Goal: Use online tool/utility: Utilize a website feature to perform a specific function

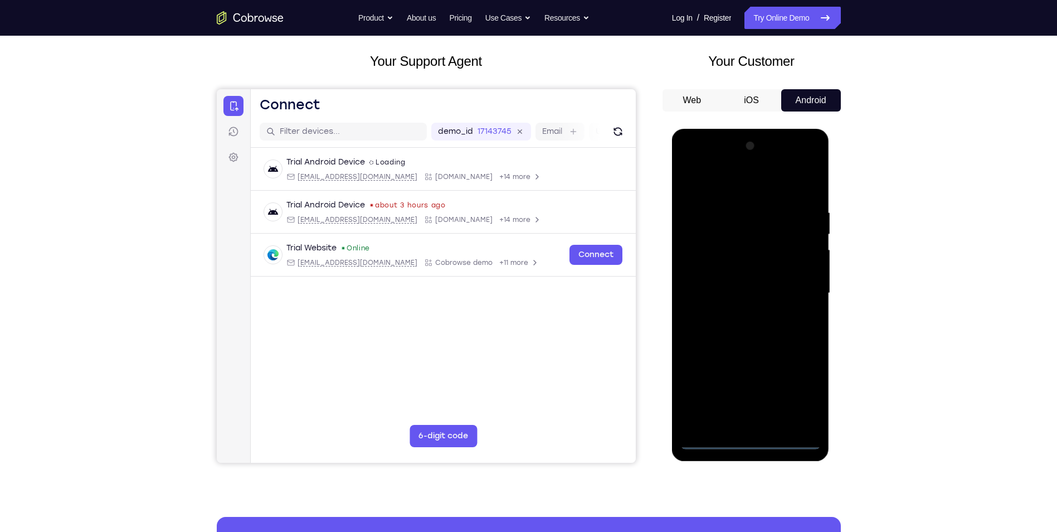
click at [754, 445] on div at bounding box center [750, 293] width 140 height 312
click at [804, 395] on div at bounding box center [750, 293] width 140 height 312
click at [729, 186] on div at bounding box center [750, 293] width 140 height 312
click at [803, 300] on div at bounding box center [750, 293] width 140 height 312
click at [734, 312] on div at bounding box center [750, 293] width 140 height 312
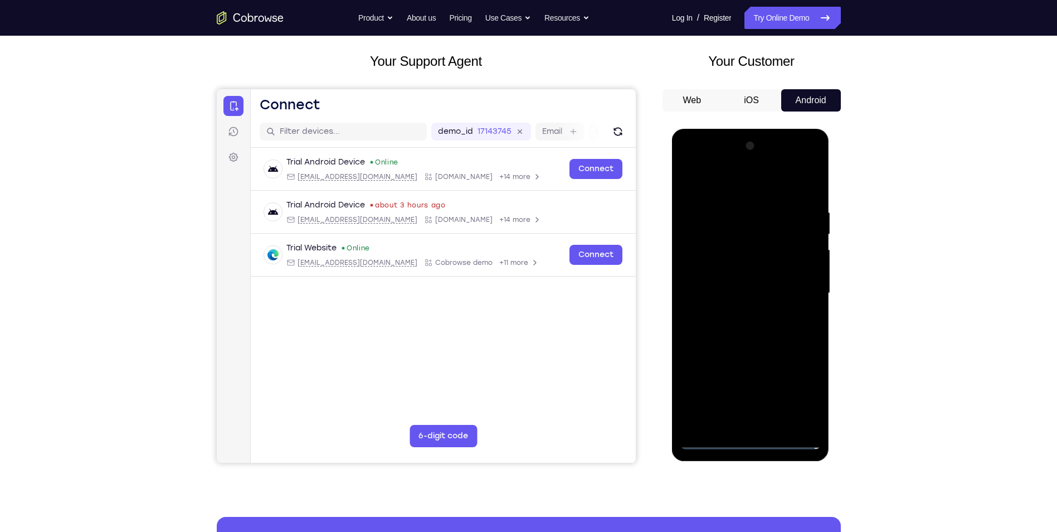
click at [753, 281] on div at bounding box center [750, 293] width 140 height 312
click at [761, 291] on div at bounding box center [750, 293] width 140 height 312
click at [763, 346] on div at bounding box center [750, 293] width 140 height 312
click at [776, 430] on div at bounding box center [750, 293] width 140 height 312
click at [766, 350] on div at bounding box center [750, 293] width 140 height 312
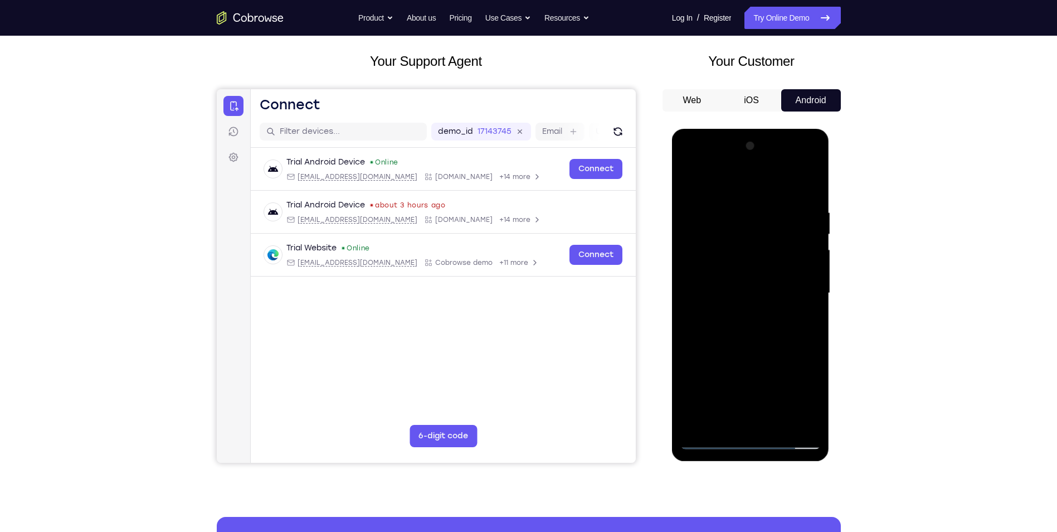
click at [752, 290] on div at bounding box center [750, 293] width 140 height 312
click at [806, 186] on div at bounding box center [750, 293] width 140 height 312
click at [688, 187] on div at bounding box center [750, 293] width 140 height 312
drag, startPoint x: 756, startPoint y: 395, endPoint x: 766, endPoint y: 311, distance: 84.8
click at [766, 311] on div at bounding box center [750, 293] width 140 height 312
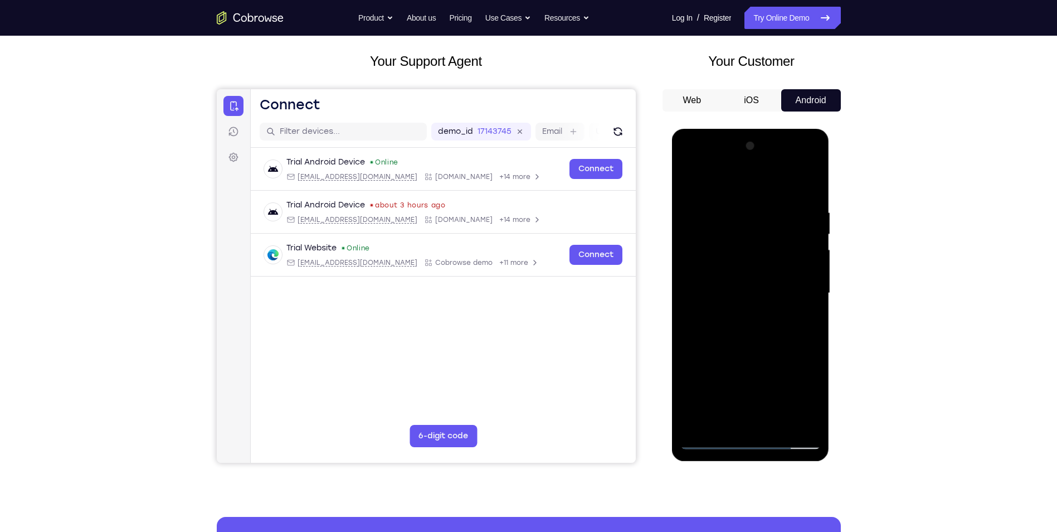
click at [753, 332] on div at bounding box center [750, 293] width 140 height 312
click at [694, 186] on div at bounding box center [750, 293] width 140 height 312
click at [744, 383] on div at bounding box center [750, 293] width 140 height 312
click at [690, 184] on div at bounding box center [750, 293] width 140 height 312
drag, startPoint x: 756, startPoint y: 353, endPoint x: 778, endPoint y: 274, distance: 82.1
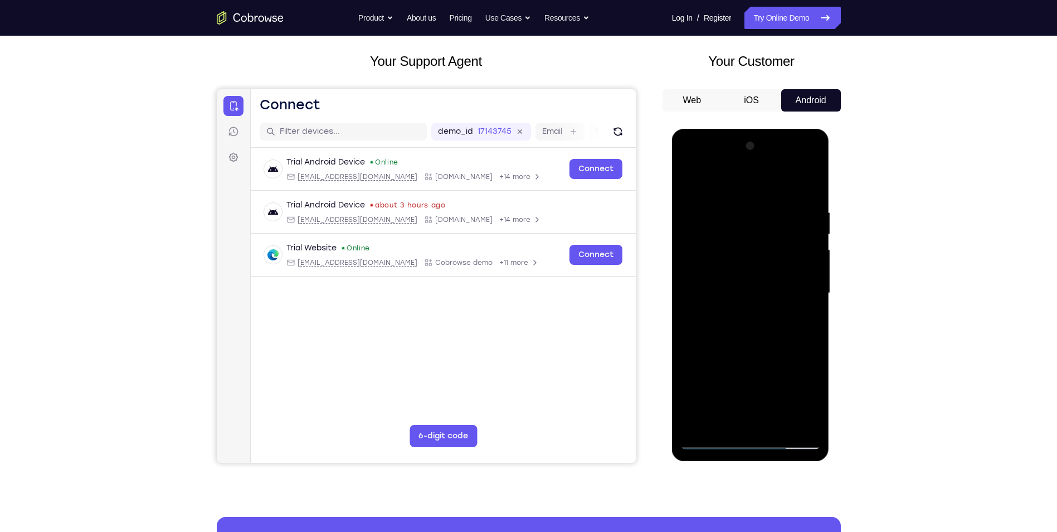
click at [778, 274] on div at bounding box center [750, 293] width 140 height 312
click at [763, 357] on div at bounding box center [750, 293] width 140 height 312
drag, startPoint x: 738, startPoint y: 265, endPoint x: 719, endPoint y: 457, distance: 193.2
click at [719, 457] on div at bounding box center [751, 295] width 158 height 332
drag, startPoint x: 733, startPoint y: 257, endPoint x: 727, endPoint y: 449, distance: 191.2
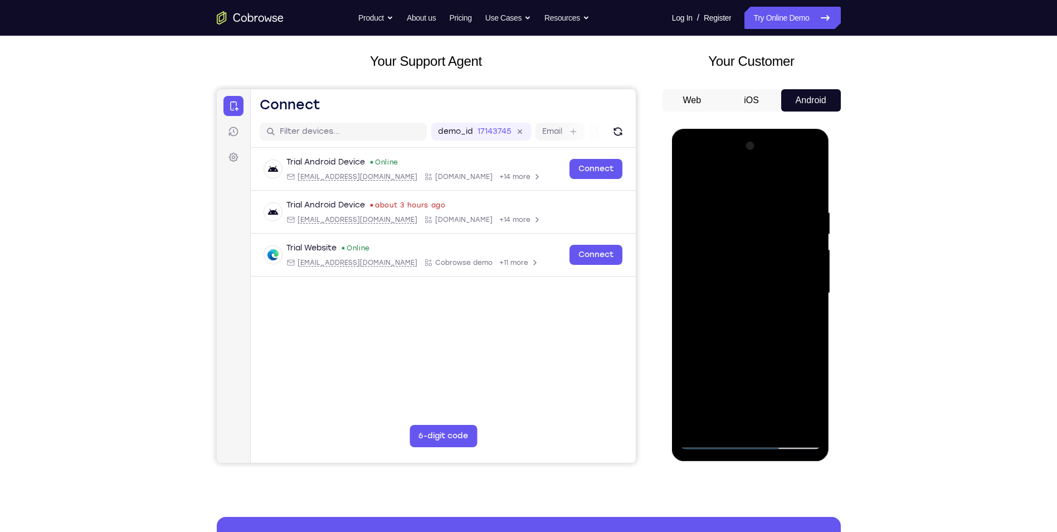
click at [727, 447] on div at bounding box center [750, 293] width 140 height 312
drag, startPoint x: 748, startPoint y: 262, endPoint x: 739, endPoint y: 401, distance: 139.6
click at [739, 401] on div at bounding box center [750, 293] width 140 height 312
drag, startPoint x: 734, startPoint y: 251, endPoint x: 737, endPoint y: 438, distance: 186.7
click at [737, 438] on div at bounding box center [750, 293] width 140 height 312
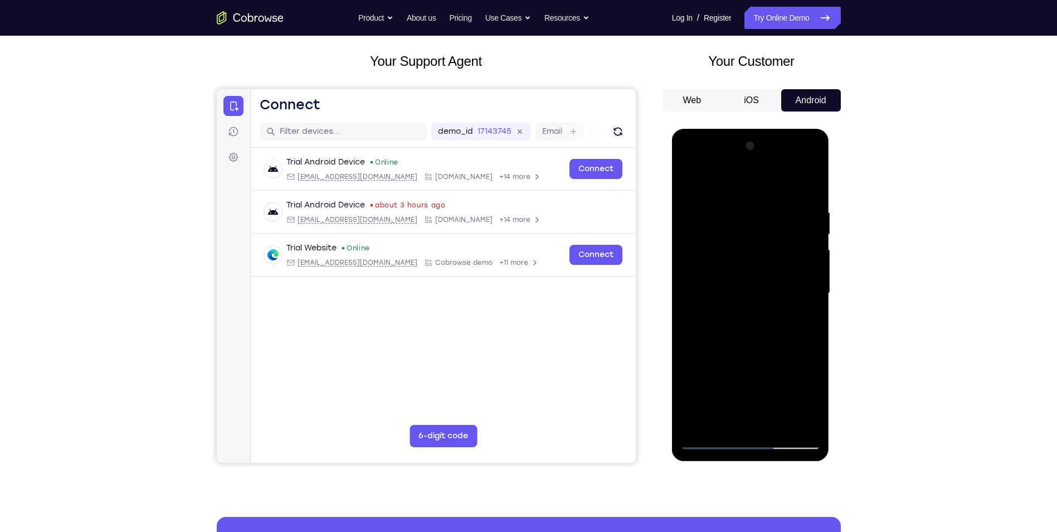
click at [731, 421] on div at bounding box center [750, 293] width 140 height 312
drag, startPoint x: 786, startPoint y: 213, endPoint x: 776, endPoint y: 282, distance: 69.9
click at [776, 282] on div at bounding box center [750, 293] width 140 height 312
click at [723, 319] on div at bounding box center [750, 293] width 140 height 312
click at [808, 319] on div at bounding box center [750, 293] width 140 height 312
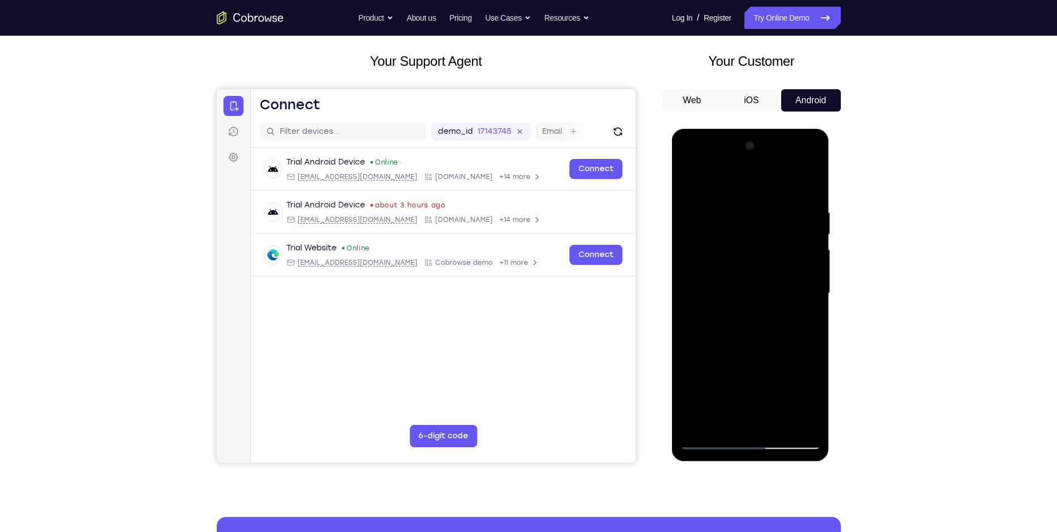
click at [693, 183] on div at bounding box center [750, 293] width 140 height 312
drag, startPoint x: 768, startPoint y: 336, endPoint x: 754, endPoint y: 560, distance: 224.4
click at [754, 463] on html "Online web based iOS Simulators and Android Emulators. Run iPhone, iPad, Mobile…" at bounding box center [751, 296] width 159 height 334
